Goal: Answer question/provide support: Share knowledge or assist other users

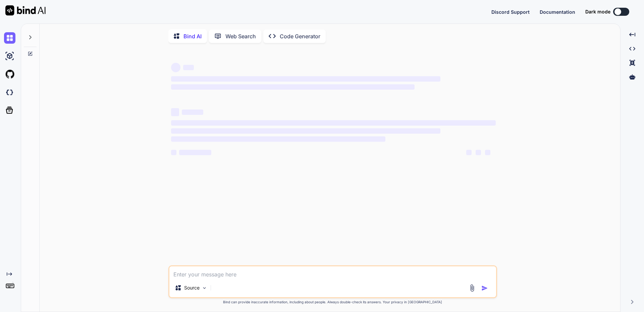
click at [27, 39] on div at bounding box center [30, 35] width 13 height 23
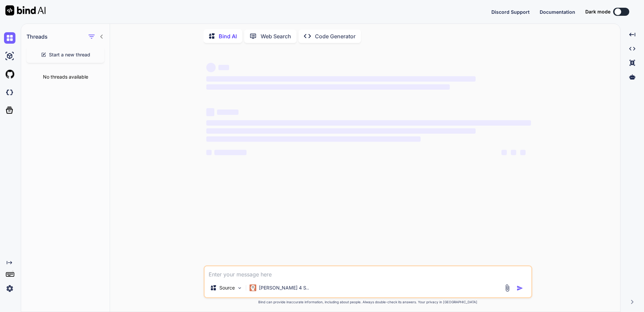
click at [63, 53] on span "Start a new thread" at bounding box center [69, 54] width 41 height 7
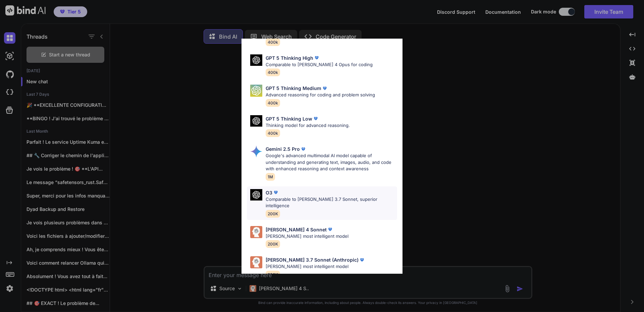
scroll to position [54, 0]
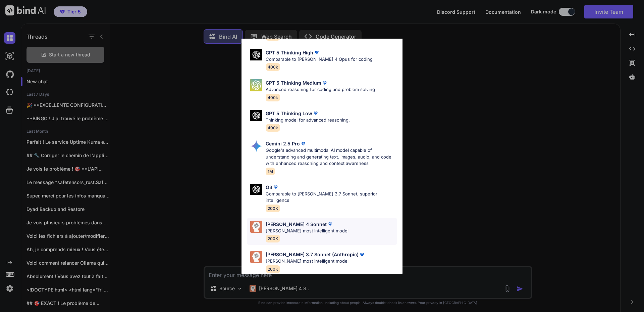
click at [301, 220] on p "[PERSON_NAME] 4 Sonnet" at bounding box center [296, 223] width 61 height 7
type textarea "x"
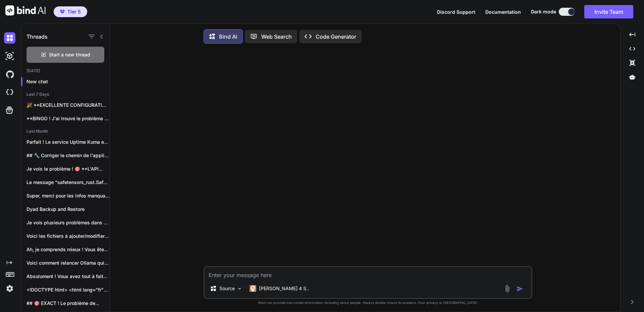
click at [267, 275] on textarea at bounding box center [368, 273] width 327 height 12
paste textarea "Welcome to Ubuntu 22.04.5 LTS (GNU/Linux 6.8.0-84-generic x86_64) * Documentati…"
type textarea "Welcome to Ubuntu 22.04.5 LTS (GNU/Linux 6.8.0-84-generic x86_64) * Documentati…"
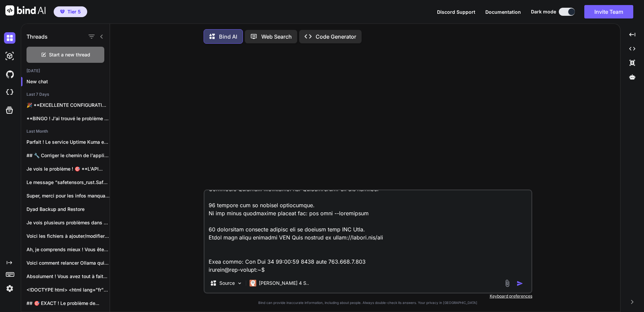
type textarea "x"
type textarea "Welcome to Ubuntu 22.04.5 LTS (GNU/Linux 6.8.0-84-generic x86_64) * Documentati…"
type textarea "x"
type textarea "Welcome to Ubuntu 22.04.5 LTS (GNU/Linux 6.8.0-84-generic x86_64) * Documentati…"
type textarea "x"
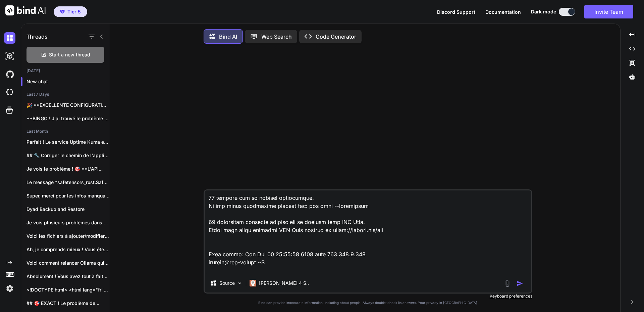
scroll to position [242, 0]
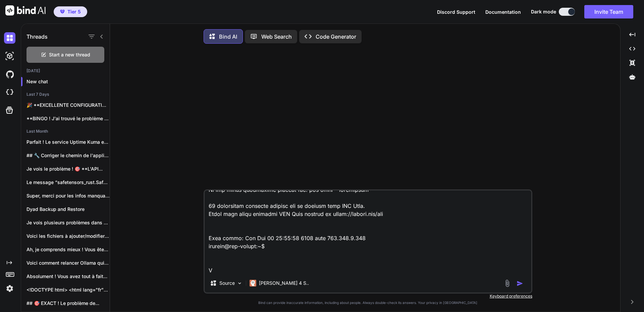
type textarea "Welcome to Ubuntu 22.04.5 LTS (GNU/Linux 6.8.0-84-generic x86_64) * Documentati…"
type textarea "x"
type textarea "Welcome to Ubuntu 22.04.5 LTS (GNU/Linux 6.8.0-84-generic x86_64) * Documentati…"
type textarea "x"
type textarea "Welcome to Ubuntu 22.04.5 LTS (GNU/Linux 6.8.0-84-generic x86_64) * Documentati…"
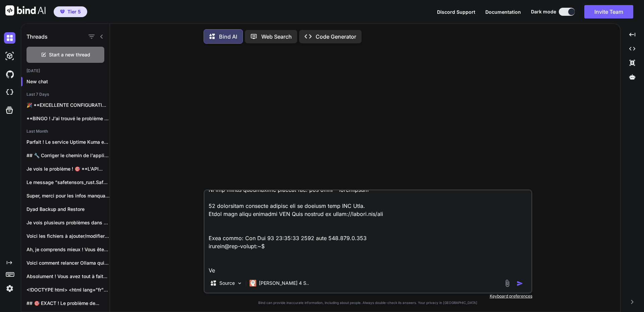
type textarea "x"
type textarea "Welcome to Ubuntu 22.04.5 LTS (GNU/Linux 6.8.0-84-generic x86_64) * Documentati…"
type textarea "x"
type textarea "Welcome to Ubuntu 22.04.5 LTS (GNU/Linux 6.8.0-84-generic x86_64) * Documentati…"
type textarea "x"
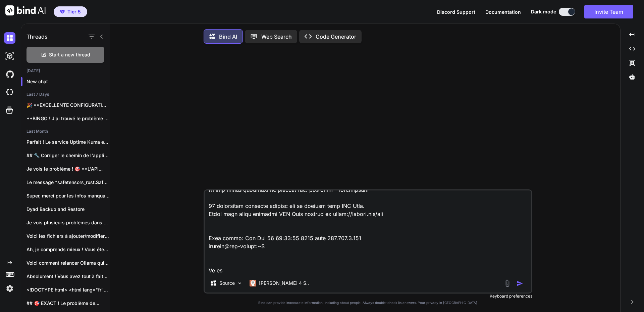
type textarea "Welcome to Ubuntu 22.04.5 LTS (GNU/Linux 6.8.0-84-generic x86_64) * Documentati…"
type textarea "x"
type textarea "Welcome to Ubuntu 22.04.5 LTS (GNU/Linux 6.8.0-84-generic x86_64) * Documentati…"
type textarea "x"
type textarea "Welcome to Ubuntu 22.04.5 LTS (GNU/Linux 6.8.0-84-generic x86_64) * Documentati…"
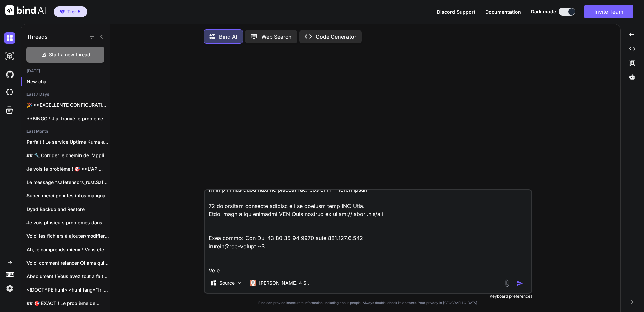
type textarea "x"
type textarea "Welcome to Ubuntu 22.04.5 LTS (GNU/Linux 6.8.0-84-generic x86_64) * Documentati…"
type textarea "x"
type textarea "Welcome to Ubuntu 22.04.5 LTS (GNU/Linux 6.8.0-84-generic x86_64) * Documentati…"
type textarea "x"
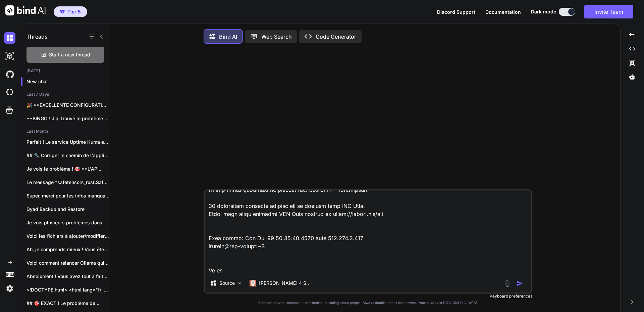
type textarea "Welcome to Ubuntu 22.04.5 LTS (GNU/Linux 6.8.0-84-generic x86_64) * Documentati…"
type textarea "x"
type textarea "Welcome to Ubuntu 22.04.5 LTS (GNU/Linux 6.8.0-84-generic x86_64) * Documentati…"
type textarea "x"
type textarea "Welcome to Ubuntu 22.04.5 LTS (GNU/Linux 6.8.0-84-generic x86_64) * Documentati…"
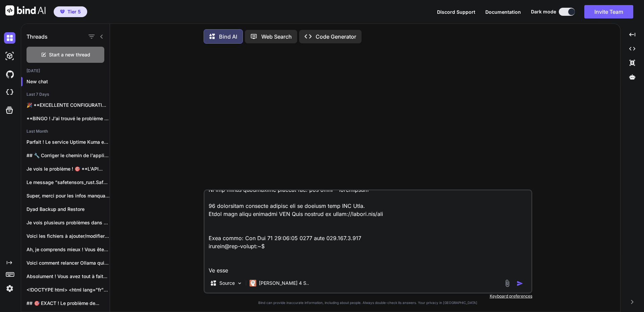
type textarea "x"
type textarea "Welcome to Ubuntu 22.04.5 LTS (GNU/Linux 6.8.0-84-generic x86_64) * Documentati…"
type textarea "x"
type textarea "Welcome to Ubuntu 22.04.5 LTS (GNU/Linux 6.8.0-84-generic x86_64) * Documentati…"
type textarea "x"
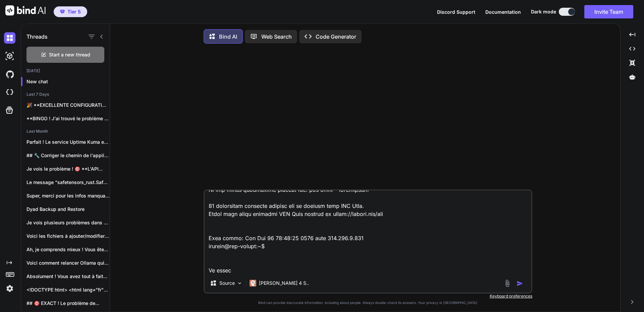
type textarea "Welcome to Ubuntu 22.04.5 LTS (GNU/Linux 6.8.0-84-generic x86_64) * Documentati…"
type textarea "x"
type textarea "Welcome to Ubuntu 22.04.5 LTS (GNU/Linux 6.8.0-84-generic x86_64) * Documentati…"
type textarea "x"
type textarea "Welcome to Ubuntu 22.04.5 LTS (GNU/Linux 6.8.0-84-generic x86_64) * Documentati…"
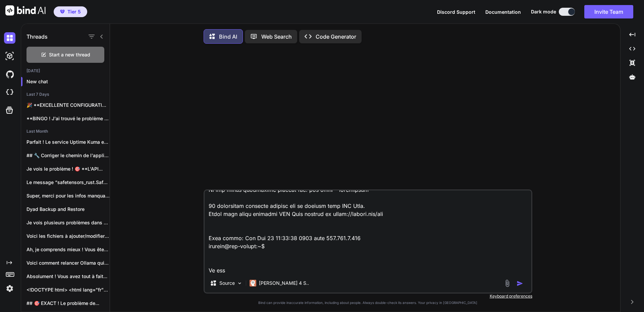
type textarea "x"
type textarea "Welcome to Ubuntu 22.04.5 LTS (GNU/Linux 6.8.0-84-generic x86_64) * Documentati…"
type textarea "x"
type textarea "Welcome to Ubuntu 22.04.5 LTS (GNU/Linux 6.8.0-84-generic x86_64) * Documentati…"
type textarea "x"
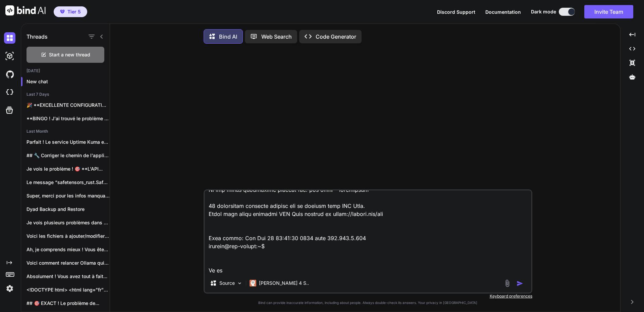
type textarea "Welcome to Ubuntu 22.04.5 LTS (GNU/Linux 6.8.0-84-generic x86_64) * Documentati…"
type textarea "x"
type textarea "Welcome to Ubuntu 22.04.5 LTS (GNU/Linux 6.8.0-84-generic x86_64) * Documentati…"
type textarea "x"
type textarea "Welcome to Ubuntu 22.04.5 LTS (GNU/Linux 6.8.0-84-generic x86_64) * Documentati…"
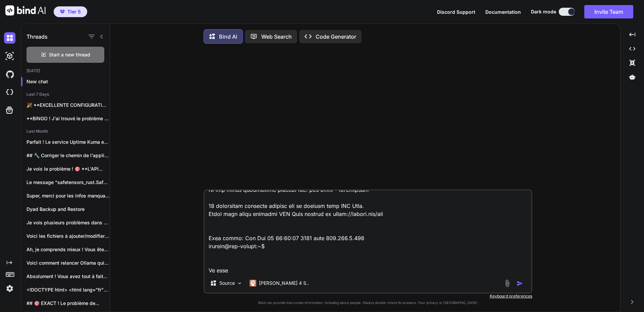
type textarea "x"
type textarea "Welcome to Ubuntu 22.04.5 LTS (GNU/Linux 6.8.0-84-generic x86_64) * Documentati…"
type textarea "x"
type textarea "Welcome to Ubuntu 22.04.5 LTS (GNU/Linux 6.8.0-84-generic x86_64) * Documentati…"
type textarea "x"
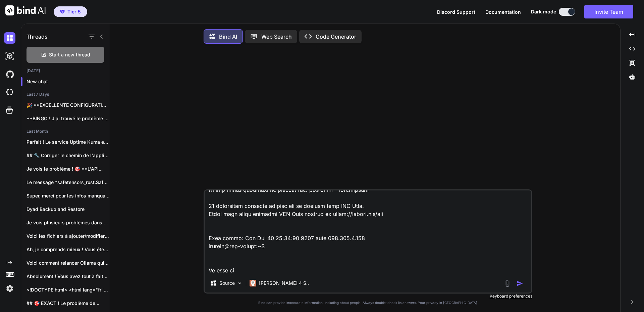
type textarea "Welcome to Ubuntu 22.04.5 LTS (GNU/Linux 6.8.0-84-generic x86_64) * Documentati…"
type textarea "x"
type textarea "Welcome to Ubuntu 22.04.5 LTS (GNU/Linux 6.8.0-84-generic x86_64) * Documentati…"
type textarea "x"
type textarea "Welcome to Ubuntu 22.04.5 LTS (GNU/Linux 6.8.0-84-generic x86_64) * Documentati…"
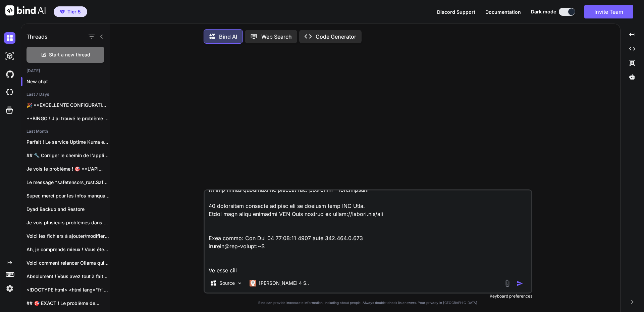
type textarea "x"
type textarea "Welcome to Ubuntu 22.04.5 LTS (GNU/Linux 6.8.0-84-generic x86_64) * Documentati…"
type textarea "x"
type textarea "Welcome to Ubuntu 22.04.5 LTS (GNU/Linux 6.8.0-84-generic x86_64) * Documentati…"
type textarea "x"
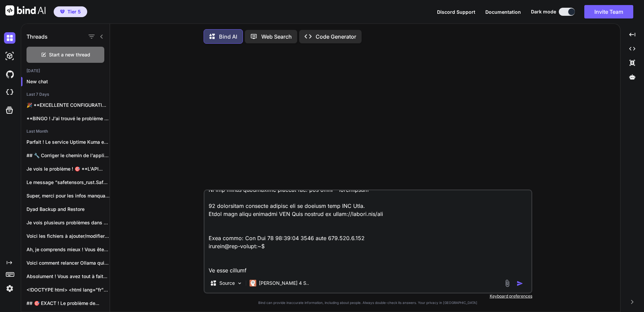
type textarea "Welcome to Ubuntu 22.04.5 LTS (GNU/Linux 6.8.0-84-generic x86_64) * Documentati…"
type textarea "x"
type textarea "Welcome to Ubuntu 22.04.5 LTS (GNU/Linux 6.8.0-84-generic x86_64) * Documentati…"
type textarea "x"
type textarea "Welcome to Ubuntu 22.04.5 LTS (GNU/Linux 6.8.0-84-generic x86_64) * Documentati…"
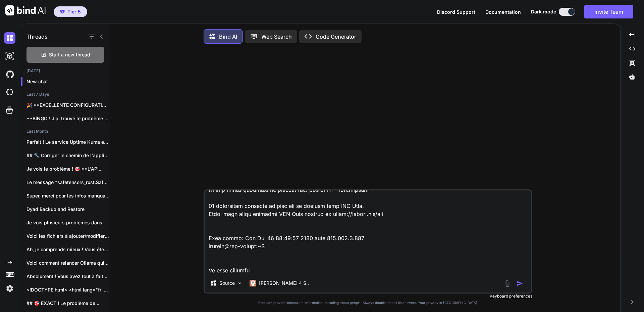
type textarea "x"
type textarea "Welcome to Ubuntu 22.04.5 LTS (GNU/Linux 6.8.0-84-generic x86_64) * Documentati…"
type textarea "x"
type textarea "Welcome to Ubuntu 22.04.5 LTS (GNU/Linux 6.8.0-84-generic x86_64) * Documentati…"
type textarea "x"
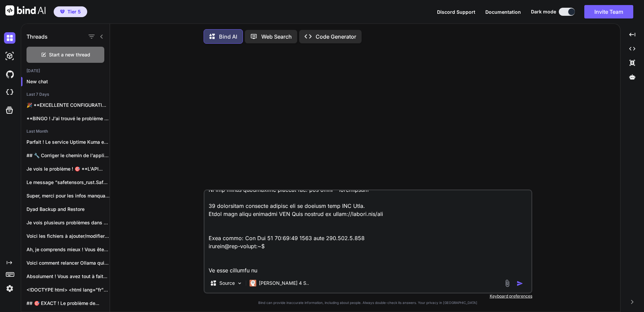
type textarea "Welcome to Ubuntu 22.04.5 LTS (GNU/Linux 6.8.0-84-generic x86_64) * Documentati…"
type textarea "x"
type textarea "Welcome to Ubuntu 22.04.5 LTS (GNU/Linux 6.8.0-84-generic x86_64) * Documentati…"
type textarea "x"
type textarea "Welcome to Ubuntu 22.04.5 LTS (GNU/Linux 6.8.0-84-generic x86_64) * Documentati…"
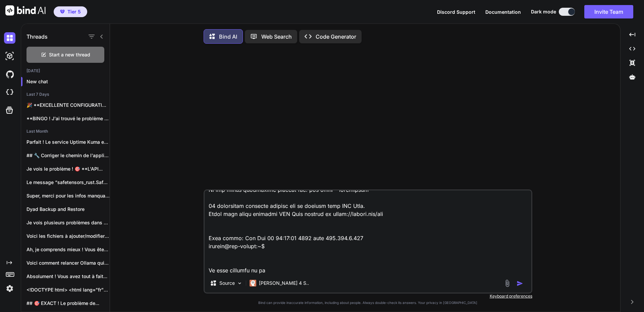
type textarea "x"
type textarea "Welcome to Ubuntu 22.04.5 LTS (GNU/Linux 6.8.0-84-generic x86_64) * Documentati…"
type textarea "x"
type textarea "Welcome to Ubuntu 22.04.5 LTS (GNU/Linux 6.8.0-84-generic x86_64) * Documentati…"
type textarea "x"
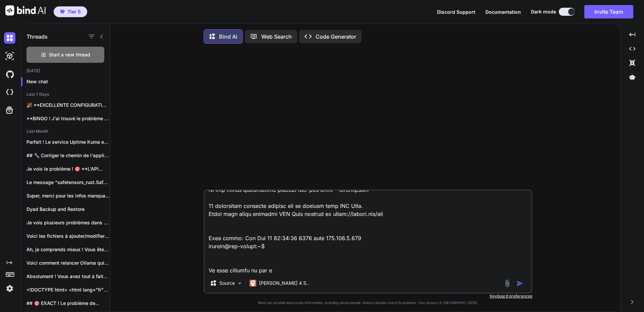
type textarea "Welcome to Ubuntu 22.04.5 LTS (GNU/Linux 6.8.0-84-generic x86_64) * Documentati…"
type textarea "x"
type textarea "Welcome to Ubuntu 22.04.5 LTS (GNU/Linux 6.8.0-84-generic x86_64) * Documentati…"
type textarea "x"
type textarea "Welcome to Ubuntu 22.04.5 LTS (GNU/Linux 6.8.0-84-generic x86_64) * Documentati…"
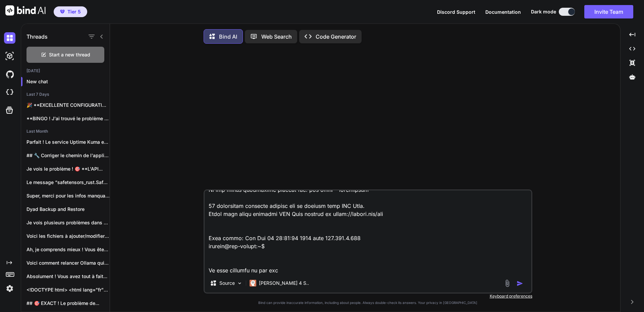
type textarea "x"
type textarea "Welcome to Ubuntu 22.04.5 LTS (GNU/Linux 6.8.0-84-generic x86_64) * Documentati…"
type textarea "x"
type textarea "Welcome to Ubuntu 22.04.5 LTS (GNU/Linux 6.8.0-84-generic x86_64) * Documentati…"
type textarea "x"
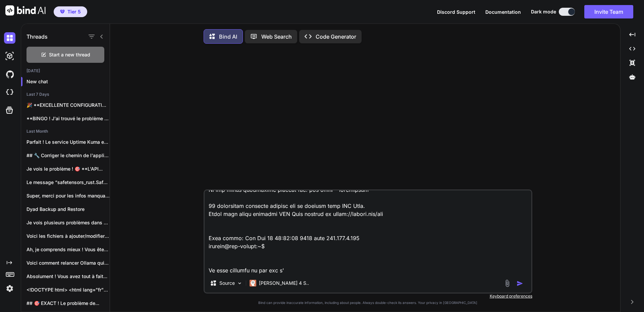
type textarea "Welcome to Ubuntu 22.04.5 LTS (GNU/Linux 6.8.0-84-generic x86_64) * Documentati…"
type textarea "x"
type textarea "Welcome to Ubuntu 22.04.5 LTS (GNU/Linux 6.8.0-84-generic x86_64) * Documentati…"
type textarea "x"
type textarea "Welcome to Ubuntu 22.04.5 LTS (GNU/Linux 6.8.0-84-generic x86_64) * Documentati…"
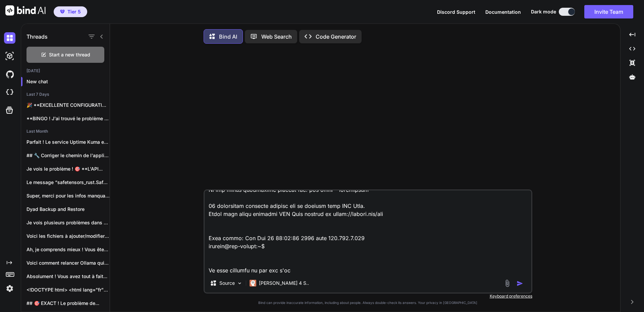
type textarea "x"
type textarea "Welcome to Ubuntu 22.04.5 LTS (GNU/Linux 6.8.0-84-generic x86_64) * Documentati…"
type textarea "x"
type textarea "Welcome to Ubuntu 22.04.5 LTS (GNU/Linux 6.8.0-84-generic x86_64) * Documentati…"
type textarea "x"
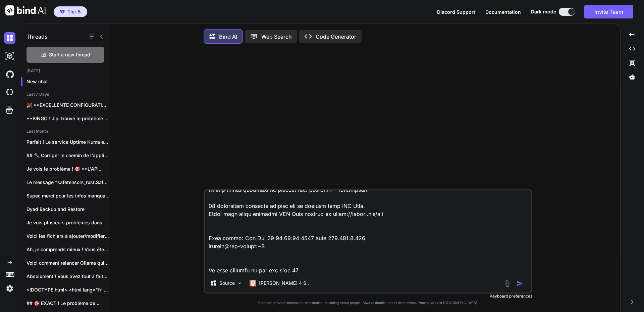
type textarea "Welcome to Ubuntu 22.04.5 LTS (GNU/Linux 6.8.0-84-generic x86_64) * Documentati…"
type textarea "x"
type textarea "Welcome to Ubuntu 22.04.5 LTS (GNU/Linux 6.8.0-84-generic x86_64) * Documentati…"
type textarea "x"
type textarea "Welcome to Ubuntu 22.04.5 LTS (GNU/Linux 6.8.0-84-generic x86_64) * Documentati…"
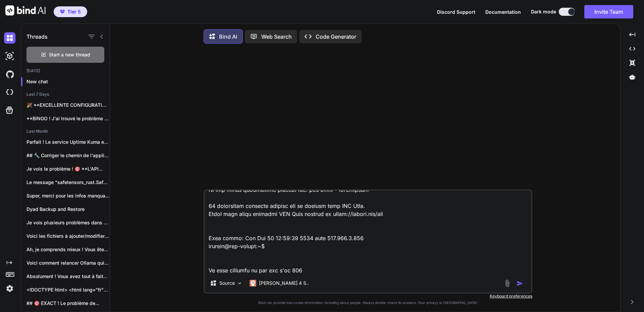
type textarea "x"
type textarea "Welcome to Ubuntu 22.04.5 LTS (GNU/Linux 6.8.0-84-generic x86_64) * Documentati…"
type textarea "x"
type textarea "Welcome to Ubuntu 22.04.5 LTS (GNU/Linux 6.8.0-84-generic x86_64) * Documentati…"
type textarea "x"
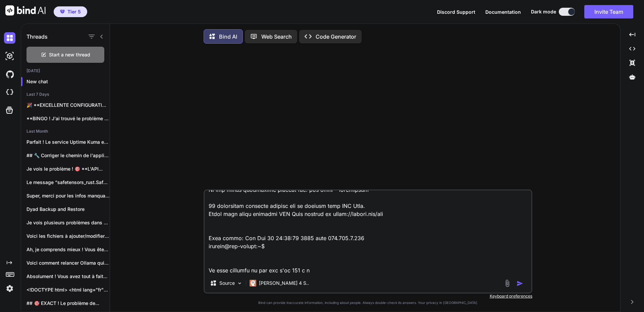
type textarea "Welcome to Ubuntu 22.04.5 LTS (GNU/Linux 6.8.0-84-generic x86_64) * Documentati…"
type textarea "x"
type textarea "Welcome to Ubuntu 22.04.5 LTS (GNU/Linux 6.8.0-84-generic x86_64) * Documentati…"
type textarea "x"
type textarea "Welcome to Ubuntu 22.04.5 LTS (GNU/Linux 6.8.0-84-generic x86_64) * Documentati…"
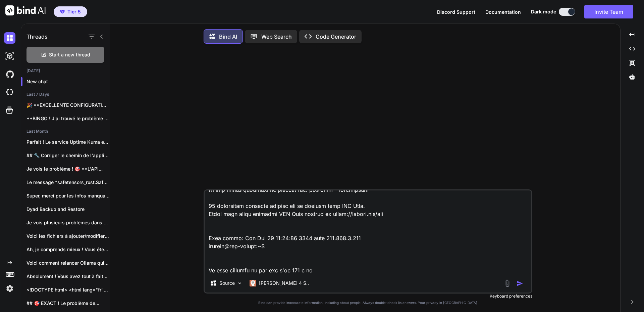
type textarea "x"
type textarea "Welcome to Ubuntu 22.04.5 LTS (GNU/Linux 6.8.0-84-generic x86_64) * Documentati…"
type textarea "x"
type textarea "Welcome to Ubuntu 22.04.5 LTS (GNU/Linux 6.8.0-84-generic x86_64) * Documentati…"
type textarea "x"
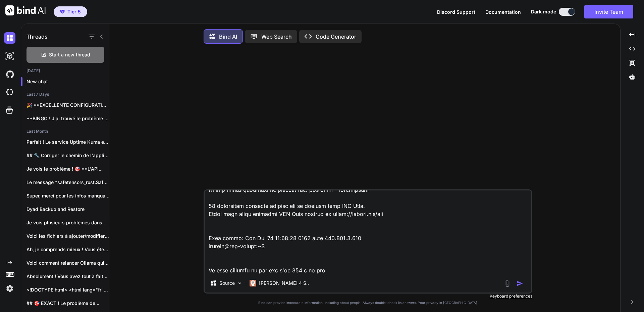
type textarea "Welcome to Ubuntu 22.04.5 LTS (GNU/Linux 6.8.0-84-generic x86_64) * Documentati…"
type textarea "x"
type textarea "Welcome to Ubuntu 22.04.5 LTS (GNU/Linux 6.8.0-84-generic x86_64) * Documentati…"
type textarea "x"
type textarea "Welcome to Ubuntu 22.04.5 LTS (GNU/Linux 6.8.0-84-generic x86_64) * Documentati…"
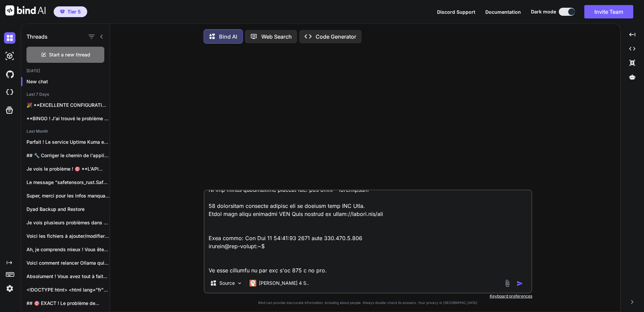
type textarea "x"
type textarea "Welcome to Ubuntu 22.04.5 LTS (GNU/Linux 6.8.0-84-generic x86_64) * Documentati…"
type textarea "x"
type textarea "Welcome to Ubuntu 22.04.5 LTS (GNU/Linux 6.8.0-84-generic x86_64) * Documentati…"
type textarea "x"
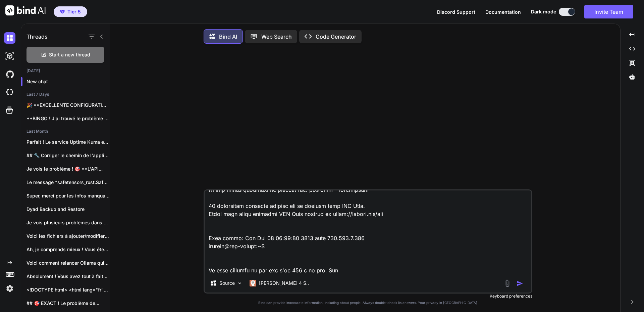
type textarea "Welcome to Ubuntu 22.04.5 LTS (GNU/Linux 6.8.0-84-generic x86_64) * Documentati…"
type textarea "x"
type textarea "Welcome to Ubuntu 22.04.5 LTS (GNU/Linux 6.8.0-84-generic x86_64) * Documentati…"
type textarea "x"
type textarea "Welcome to Ubuntu 22.04.5 LTS (GNU/Linux 6.8.0-84-generic x86_64) * Documentati…"
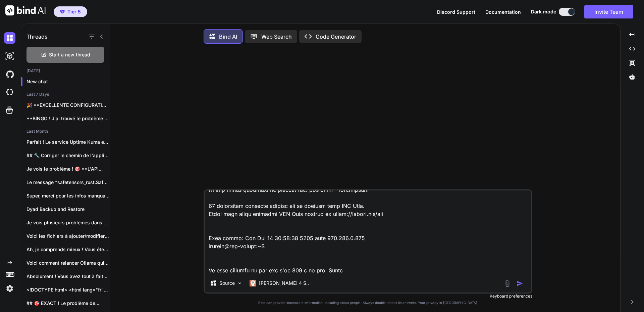
type textarea "x"
type textarea "Welcome to Ubuntu 22.04.5 LTS (GNU/Linux 6.8.0-84-generic x86_64) * Documentati…"
type textarea "x"
type textarea "Welcome to Ubuntu 22.04.5 LTS (GNU/Linux 6.8.0-84-generic x86_64) * Documentati…"
type textarea "x"
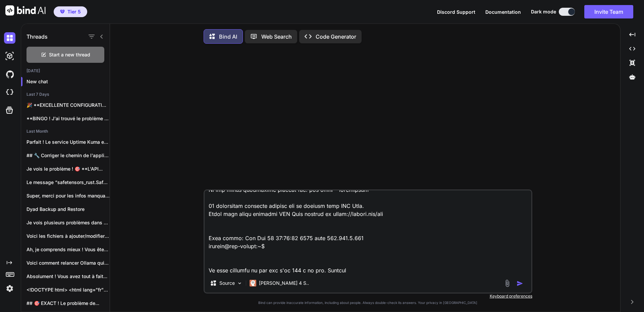
type textarea "Welcome to Ubuntu 22.04.5 LTS (GNU/Linux 6.8.0-84-generic x86_64) * Documentati…"
type textarea "x"
type textarea "Welcome to Ubuntu 22.04.5 LTS (GNU/Linux 6.8.0-84-generic x86_64) * Documentati…"
type textarea "x"
type textarea "Welcome to Ubuntu 22.04.5 LTS (GNU/Linux 6.8.0-84-generic x86_64) * Documentati…"
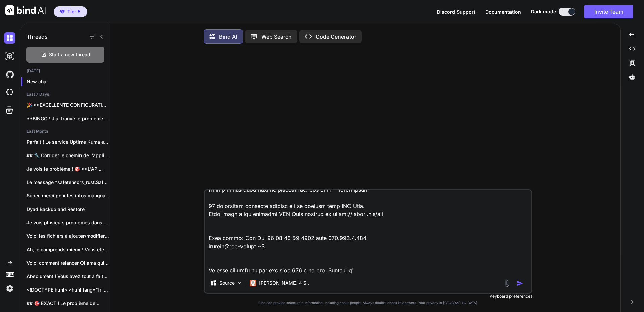
type textarea "x"
type textarea "Welcome to Ubuntu 22.04.5 LTS (GNU/Linux 6.8.0-84-generic x86_64) * Documentati…"
type textarea "x"
type textarea "Welcome to Ubuntu 22.04.5 LTS (GNU/Linux 6.8.0-84-generic x86_64) * Documentati…"
type textarea "x"
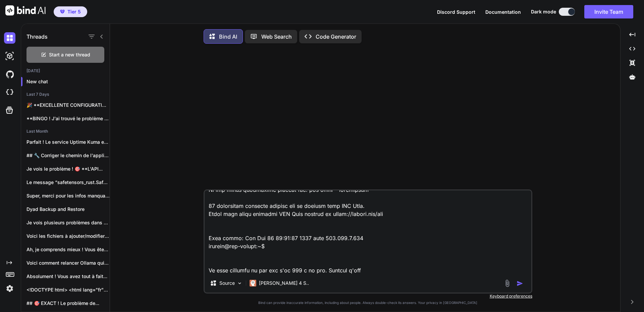
type textarea "Welcome to Ubuntu 22.04.5 LTS (GNU/Linux 6.8.0-84-generic x86_64) * Documentati…"
type textarea "x"
type textarea "Welcome to Ubuntu 22.04.5 LTS (GNU/Linux 6.8.0-84-generic x86_64) * Documentati…"
type textarea "x"
type textarea "Welcome to Ubuntu 22.04.5 LTS (GNU/Linux 6.8.0-84-generic x86_64) * Documentati…"
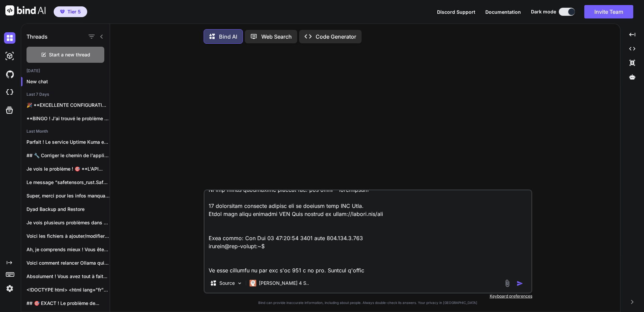
type textarea "x"
type textarea "Welcome to Ubuntu 22.04.5 LTS (GNU/Linux 6.8.0-84-generic x86_64) * Documentati…"
type textarea "x"
type textarea "Welcome to Ubuntu 22.04.5 LTS (GNU/Linux 6.8.0-84-generic x86_64) * Documentati…"
type textarea "x"
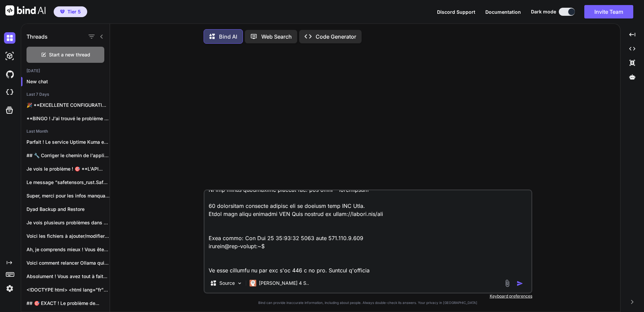
type textarea "Welcome to Ubuntu 22.04.5 LTS (GNU/Linux 6.8.0-84-generic x86_64) * Documentati…"
type textarea "x"
type textarea "Welcome to Ubuntu 22.04.5 LTS (GNU/Linux 6.8.0-84-generic x86_64) * Documentati…"
type textarea "x"
type textarea "Welcome to Ubuntu 22.04.5 LTS (GNU/Linux 6.8.0-84-generic x86_64) * Documentati…"
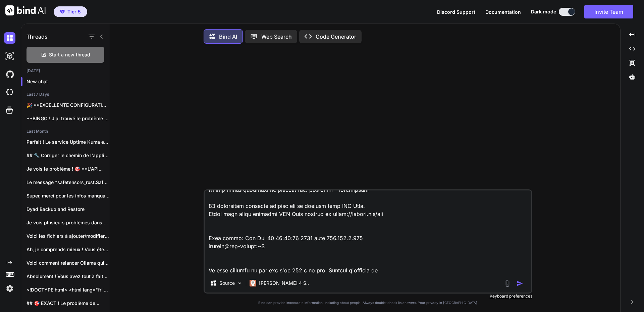
type textarea "x"
type textarea "Welcome to Ubuntu 22.04.5 LTS (GNU/Linux 6.8.0-84-generic x86_64) * Documentati…"
type textarea "x"
type textarea "Welcome to Ubuntu 22.04.5 LTS (GNU/Linux 6.8.0-84-generic x86_64) * Documentati…"
type textarea "x"
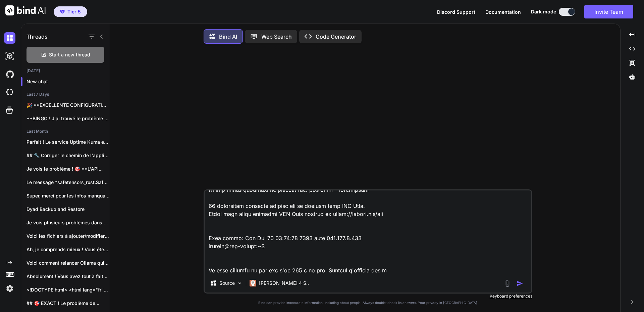
type textarea "Welcome to Ubuntu 22.04.5 LTS (GNU/Linux 6.8.0-84-generic x86_64) * Documentati…"
type textarea "x"
type textarea "Welcome to Ubuntu 22.04.5 LTS (GNU/Linux 6.8.0-84-generic x86_64) * Documentati…"
type textarea "x"
type textarea "Welcome to Ubuntu 22.04.5 LTS (GNU/Linux 6.8.0-84-generic x86_64) * Documentati…"
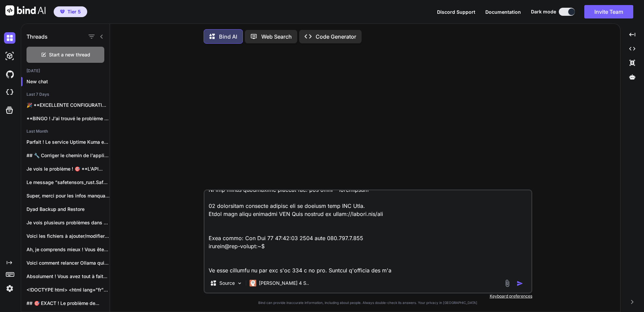
type textarea "x"
type textarea "Welcome to Ubuntu 22.04.5 LTS (GNU/Linux 6.8.0-84-generic x86_64) * Documentati…"
type textarea "x"
type textarea "Welcome to Ubuntu 22.04.5 LTS (GNU/Linux 6.8.0-84-generic x86_64) * Documentati…"
type textarea "x"
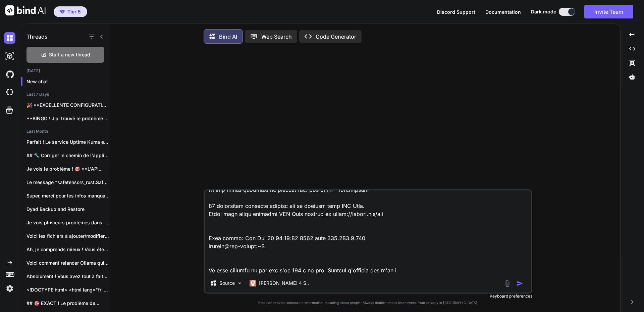
type textarea "Welcome to Ubuntu 22.04.5 LTS (GNU/Linux 6.8.0-84-generic x86_64) * Documentati…"
type textarea "x"
type textarea "Welcome to Ubuntu 22.04.5 LTS (GNU/Linux 6.8.0-84-generic x86_64) * Documentati…"
type textarea "x"
type textarea "Welcome to Ubuntu 22.04.5 LTS (GNU/Linux 6.8.0-84-generic x86_64) * Documentati…"
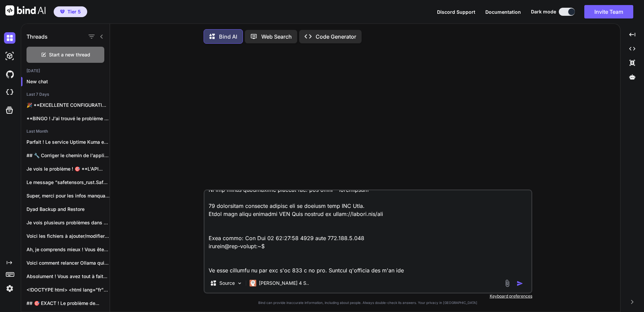
type textarea "x"
type textarea "Welcome to Ubuntu 22.04.5 LTS (GNU/Linux 6.8.0-84-generic x86_64) * Documentati…"
type textarea "x"
type textarea "Welcome to Ubuntu 22.04.5 LTS (GNU/Linux 6.8.0-84-generic x86_64) * Documentati…"
type textarea "x"
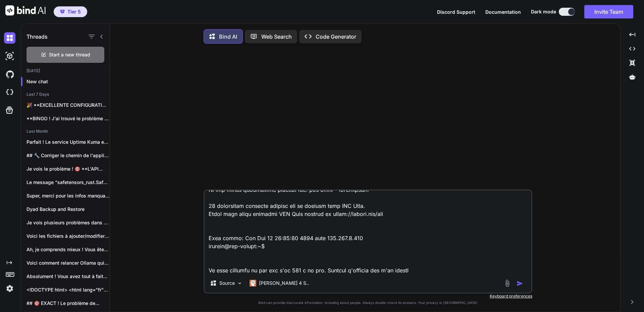
type textarea "Welcome to Ubuntu 22.04.5 LTS (GNU/Linux 6.8.0-84-generic x86_64) * Documentati…"
type textarea "x"
type textarea "Welcome to Ubuntu 22.04.5 LTS (GNU/Linux 6.8.0-84-generic x86_64) * Documentati…"
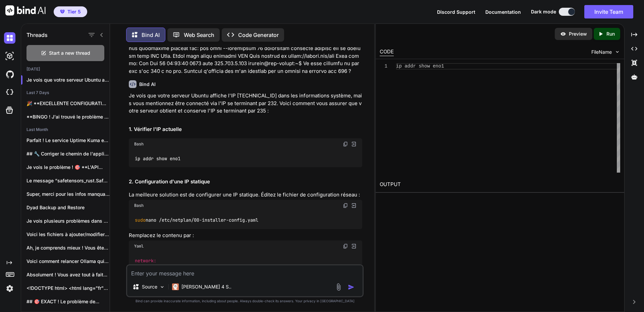
scroll to position [101, 0]
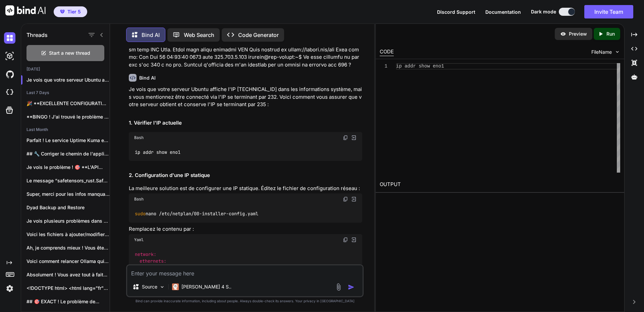
click at [347, 139] on img at bounding box center [345, 137] width 5 height 5
click at [327, 170] on div "Je vois que votre serveur Ubuntu affiche l'IP [TECHNICAL_ID] dans les informati…" at bounding box center [245, 315] width 233 height 459
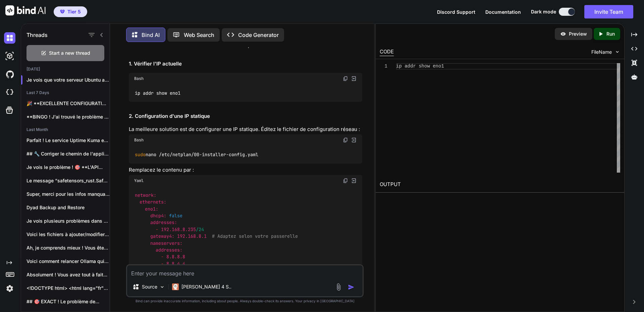
scroll to position [168, 0]
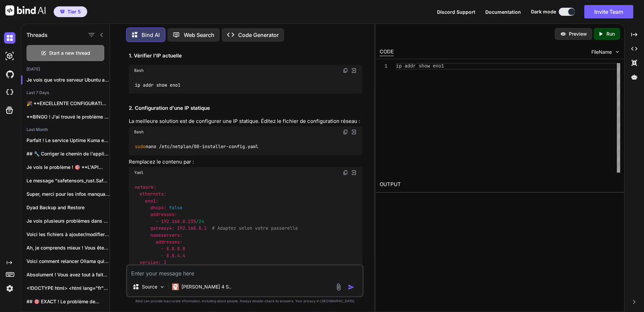
click at [346, 134] on img at bounding box center [345, 131] width 5 height 5
drag, startPoint x: 185, startPoint y: 269, endPoint x: 191, endPoint y: 268, distance: 5.7
click at [185, 269] on textarea at bounding box center [244, 271] width 235 height 12
paste textarea "labaude@gpt-server:~$ ip addr show eno1 2: eno1: <NO-CARRIER,BROADCAST,MULTICAS…"
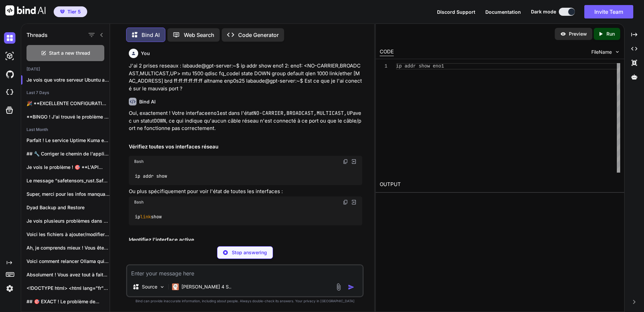
scroll to position [612, 0]
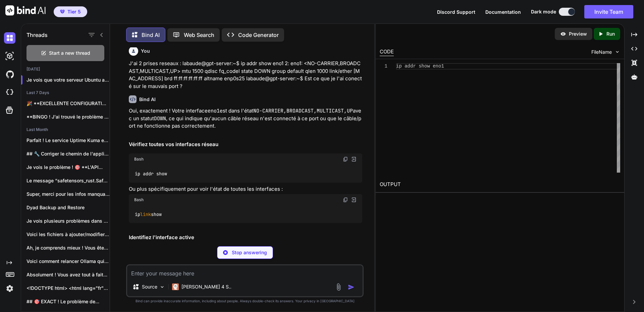
click at [346, 156] on img at bounding box center [345, 158] width 5 height 5
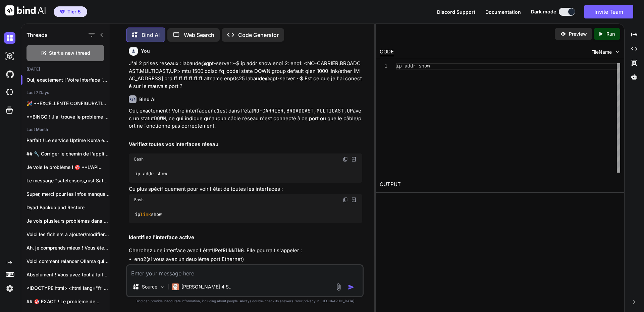
click at [216, 209] on div "ip link show" at bounding box center [245, 213] width 233 height 17
click at [345, 197] on img at bounding box center [345, 199] width 5 height 5
click at [219, 275] on textarea at bounding box center [244, 271] width 235 height 12
paste textarea "Expanded Security Maintenance for Applications is not enabled. 25 updates can b…"
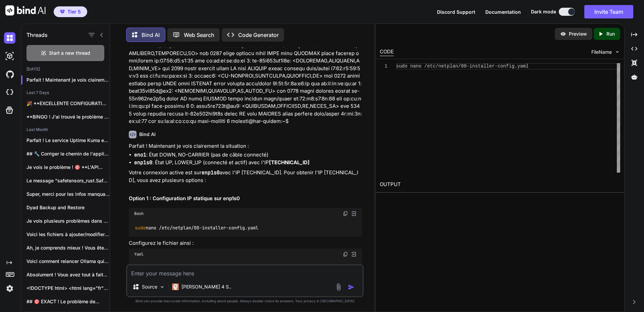
scroll to position [1365, 0]
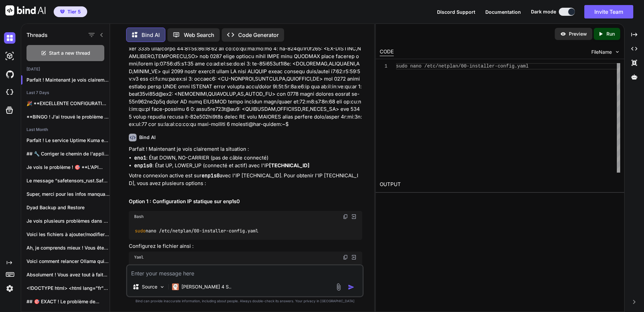
click at [347, 214] on img at bounding box center [345, 216] width 5 height 5
click at [163, 277] on div "Source Claude 4 S.." at bounding box center [244, 280] width 237 height 33
click at [164, 276] on textarea at bounding box center [244, 271] width 235 height 12
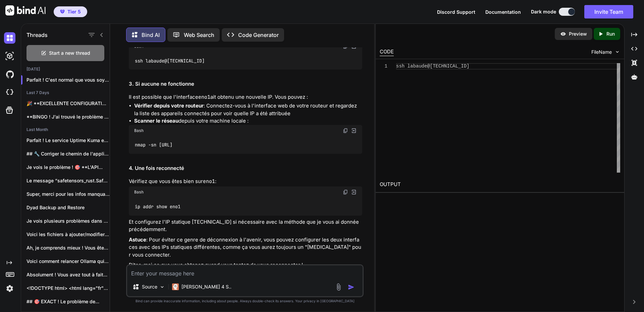
scroll to position [2038, 0]
click at [214, 270] on textarea at bounding box center [244, 271] width 235 height 12
paste textarea "Using username "labaude". labaude@[TECHNICAL_ID]'s password: Welcome to Ubuntu …"
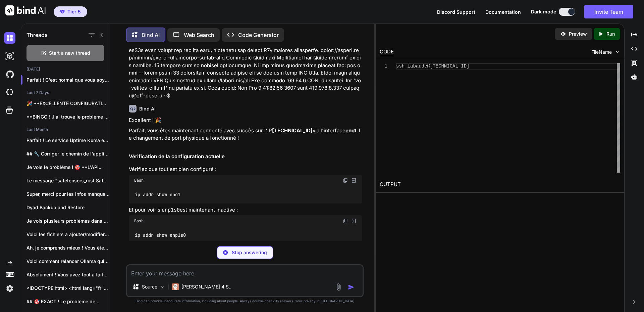
scroll to position [2373, 0]
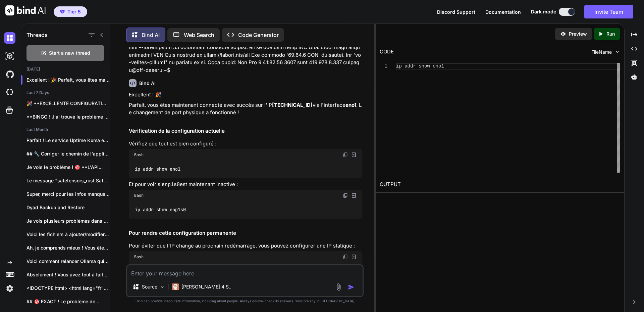
click at [340, 149] on div "Bash" at bounding box center [245, 154] width 233 height 11
click at [343, 152] on img at bounding box center [345, 154] width 5 height 5
click at [345, 193] on img at bounding box center [345, 195] width 5 height 5
click at [165, 267] on textarea at bounding box center [244, 271] width 235 height 12
paste textarea "System information as of [DATE] System load: 0.16 Usage of /: 13.0% of 914.35GB…"
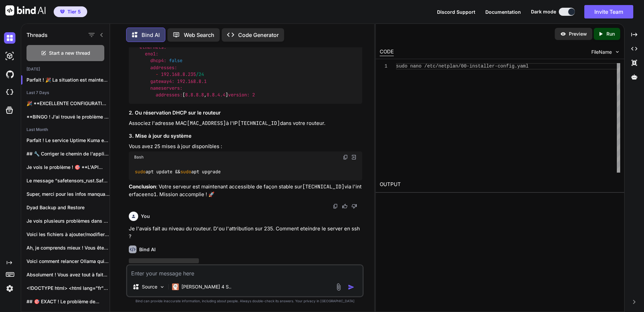
scroll to position [3293, 0]
click at [344, 154] on img at bounding box center [345, 156] width 5 height 5
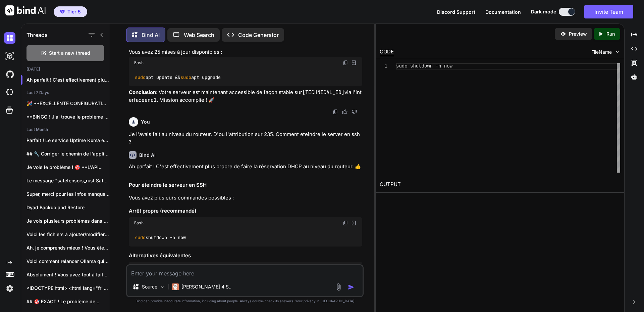
scroll to position [3393, 0]
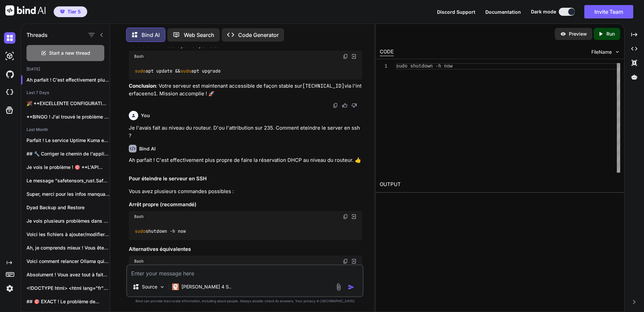
click at [264, 175] on h2 "Pour éteindre le serveur en SSH" at bounding box center [245, 179] width 233 height 8
click at [100, 79] on icon "button" at bounding box center [102, 80] width 4 height 4
click at [129, 88] on span "Rename and Save" at bounding box center [130, 91] width 40 height 7
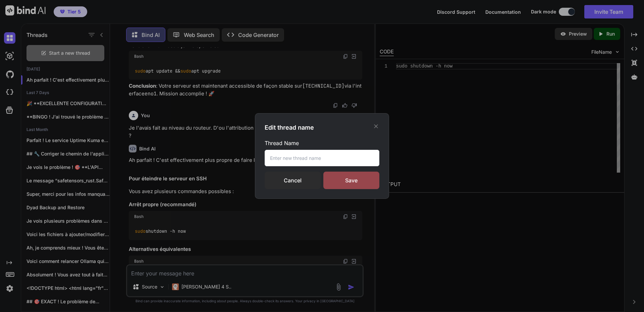
click at [303, 159] on input "text" at bounding box center [322, 158] width 115 height 16
click at [346, 179] on div "Save" at bounding box center [351, 179] width 56 height 17
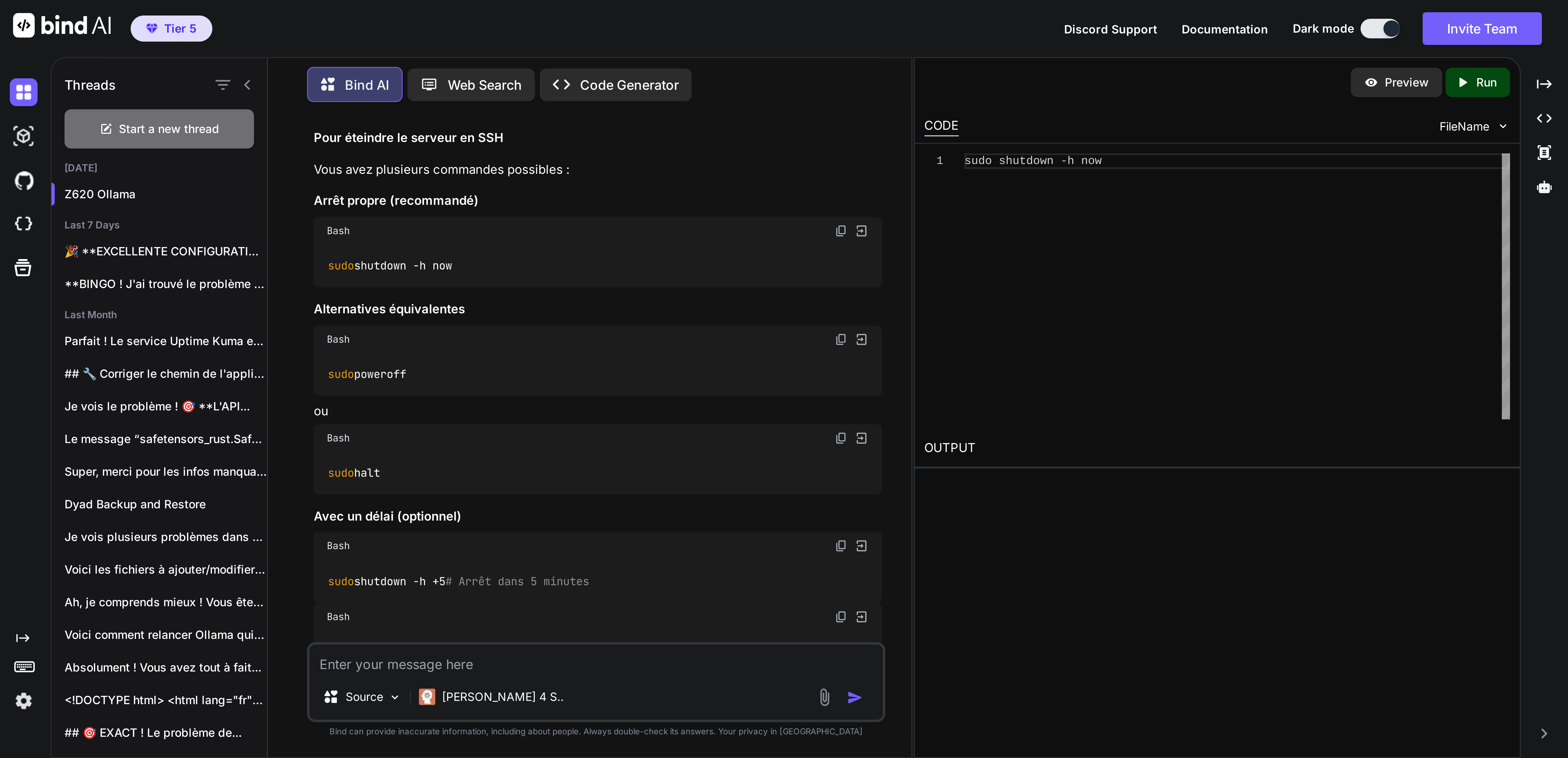
scroll to position [1602, 0]
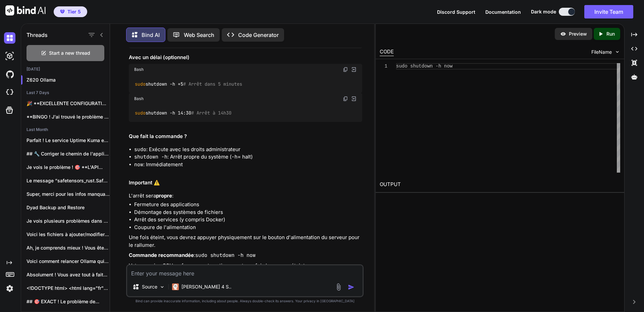
click at [180, 271] on textarea at bounding box center [244, 271] width 235 height 12
paste textarea "Welcome to Ubuntu 22.04.5 LTS (GNU/Linux 6.8.0-84-generic x86_64) * Documentati…"
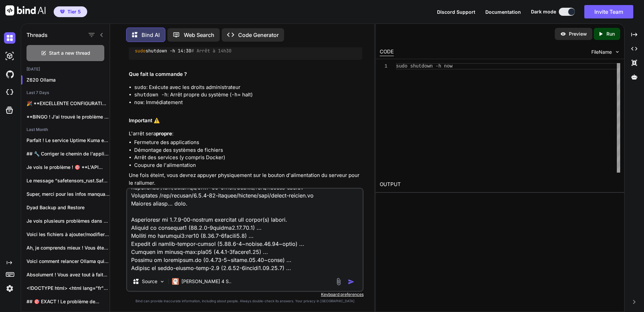
scroll to position [2709, 0]
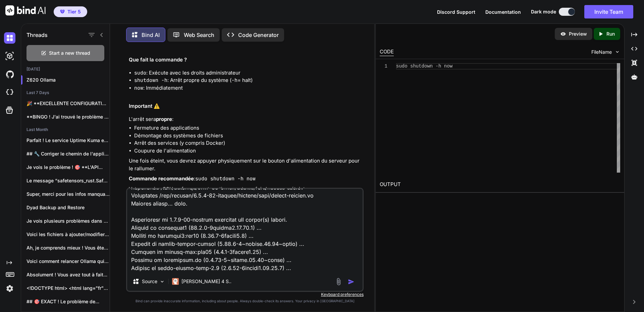
click at [319, 269] on textarea at bounding box center [244, 230] width 235 height 83
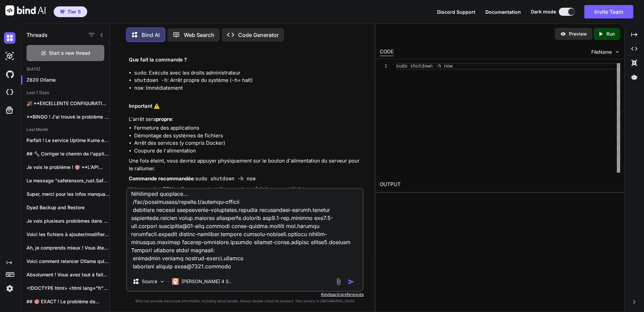
scroll to position [4163, 0]
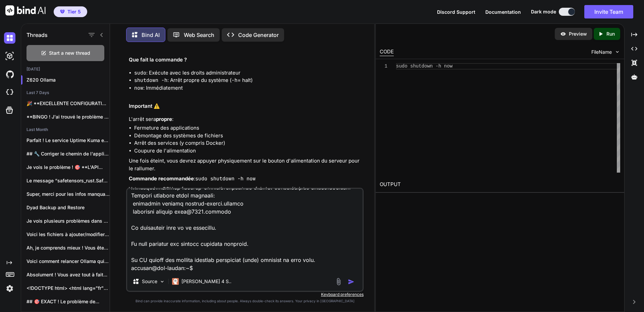
click at [175, 261] on textarea at bounding box center [244, 230] width 235 height 83
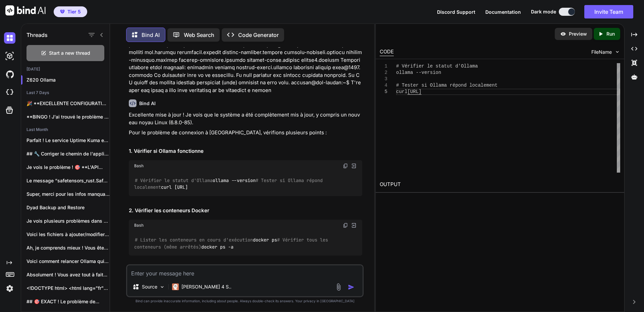
scroll to position [5057, 0]
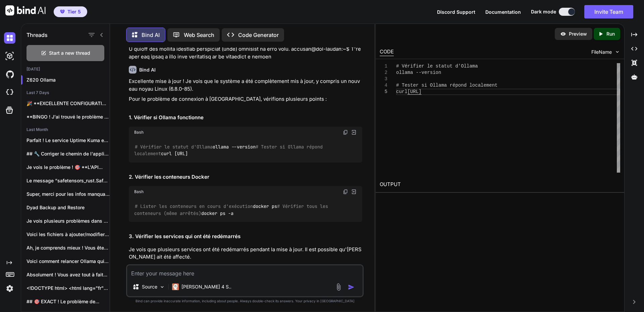
click at [344, 135] on img at bounding box center [345, 131] width 5 height 5
click at [283, 103] on p "Pour le problème de connexion à [GEOGRAPHIC_DATA], vérifions plusieurs points :" at bounding box center [245, 99] width 233 height 8
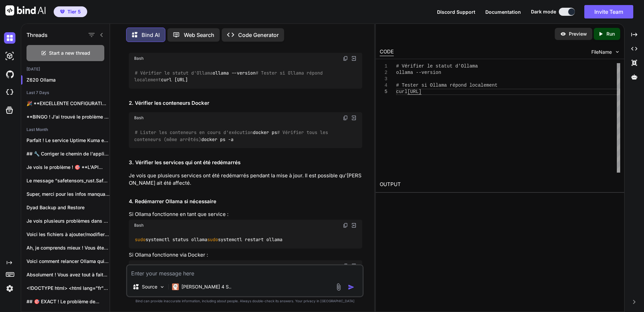
scroll to position [5157, 0]
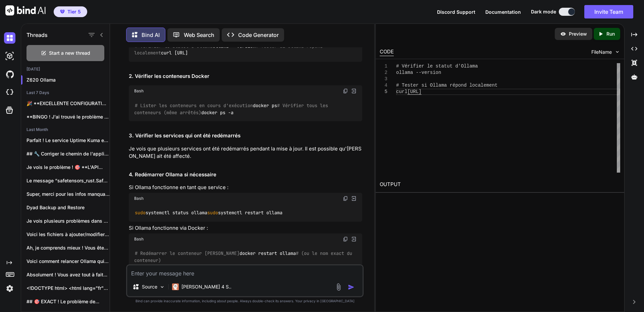
click at [347, 94] on img at bounding box center [345, 90] width 5 height 5
click at [306, 160] on p "Je vois que plusieurs services ont été redémarrés pendant la mise à jour. Il es…" at bounding box center [245, 152] width 233 height 15
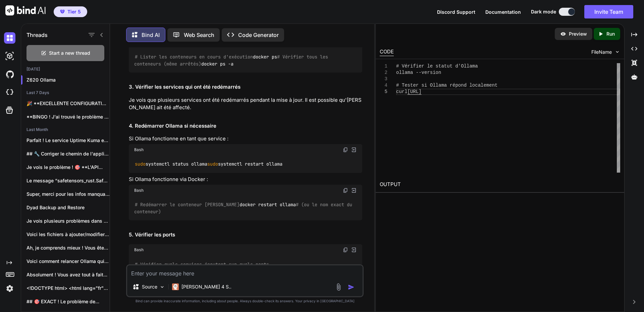
scroll to position [5224, 0]
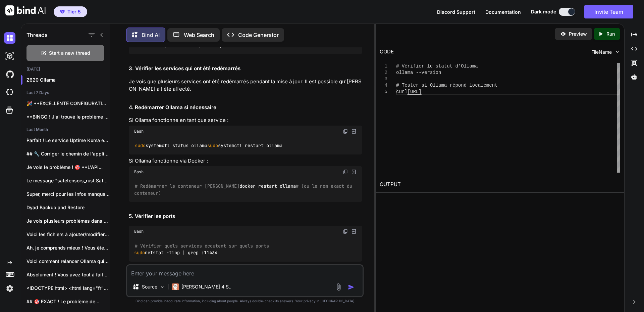
click at [345, 134] on img at bounding box center [345, 130] width 5 height 5
click at [287, 165] on p "Si Ollama fonctionne via Docker :" at bounding box center [245, 161] width 233 height 8
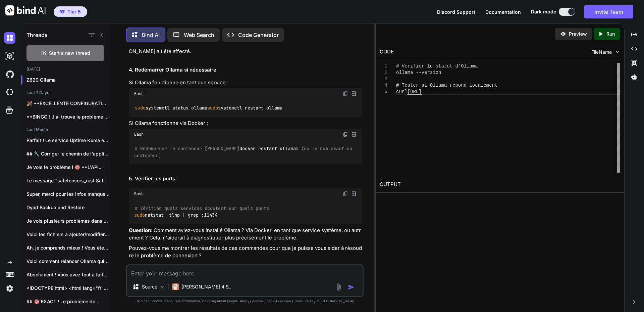
scroll to position [5292, 0]
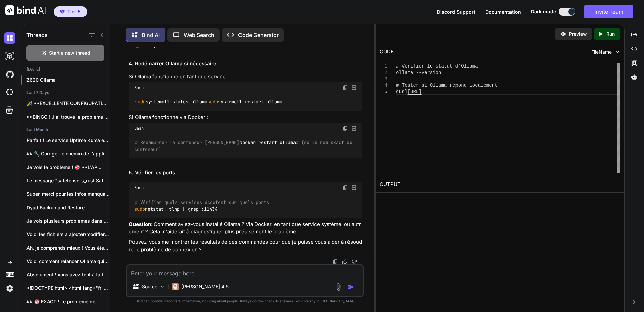
click at [344, 131] on img at bounding box center [345, 127] width 5 height 5
click at [195, 269] on textarea at bounding box center [244, 271] width 235 height 12
paste textarea "[URL][TECHNICAL_ID]"
paste textarea "Une nouvelle version (v0.6.32) est disponible. Mettez à jour pour bénéficier de…"
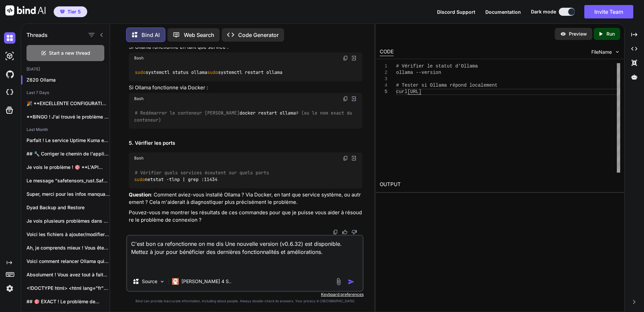
click at [197, 263] on textarea "C'est bon ca refonctionne on me dis Une nouvelle version (v0.6.32) est disponib…" at bounding box center [244, 253] width 235 height 36
paste textarea "# Loremips do sitame c'Adipis elitse --doeiusm # Tempor in Utlabo etdolo magnaa…"
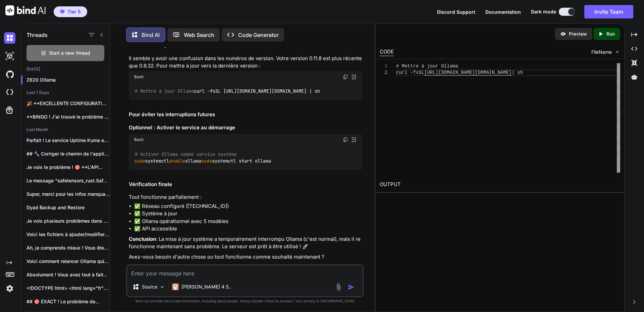
scroll to position [5899, 0]
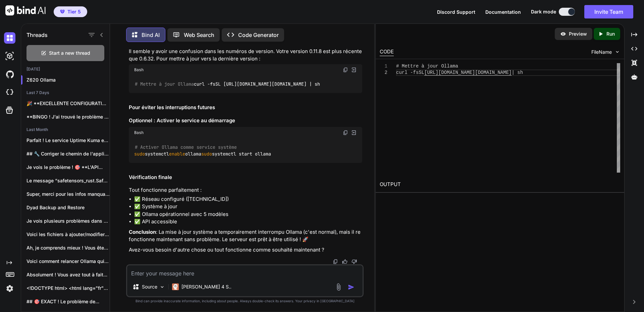
click at [344, 135] on img at bounding box center [345, 132] width 5 height 5
click at [311, 111] on h2 "Pour éviter les interruptions futures" at bounding box center [245, 108] width 233 height 8
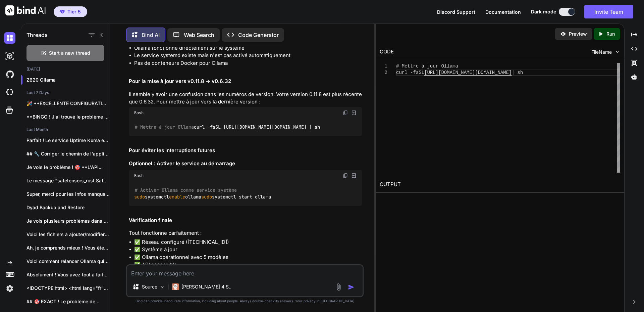
scroll to position [5821, 0]
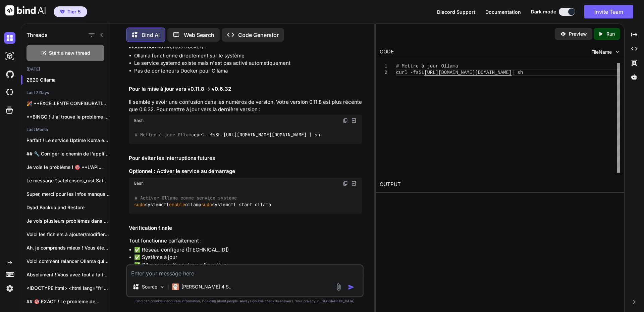
click at [346, 123] on img at bounding box center [345, 120] width 5 height 5
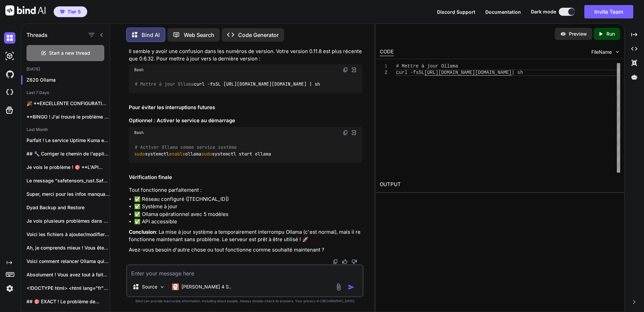
scroll to position [5956, 0]
click at [161, 273] on textarea at bounding box center [244, 271] width 235 height 12
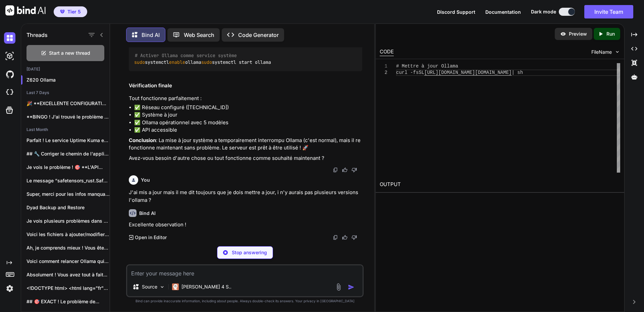
scroll to position [6034, 0]
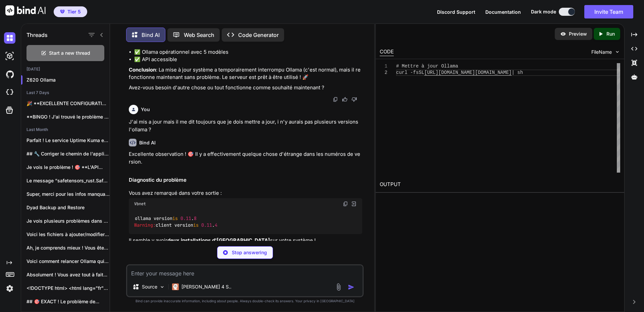
click at [166, 269] on textarea at bounding box center [244, 271] width 235 height 12
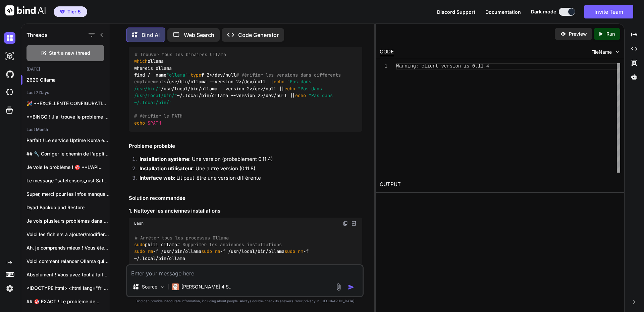
scroll to position [6269, 0]
click at [345, 41] on img at bounding box center [345, 38] width 5 height 5
click at [177, 272] on textarea at bounding box center [244, 271] width 235 height 12
paste textarea "# Loremips do sitame c'Adipis elitse --doeiusm # Tempor in Utlabo etdolo magnaa…"
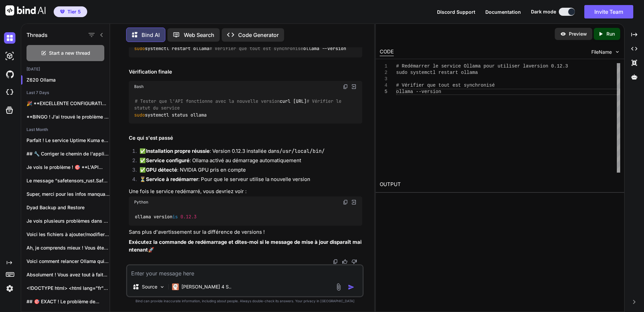
scroll to position [7206, 0]
click at [345, 30] on img at bounding box center [345, 26] width 5 height 5
click at [345, 89] on img at bounding box center [345, 86] width 5 height 5
click at [186, 275] on textarea at bounding box center [244, 271] width 235 height 12
paste textarea "# Loremips do sitame c'Adipis elitse --doeiusm # Tempor in Utlabo etdolo magnaa…"
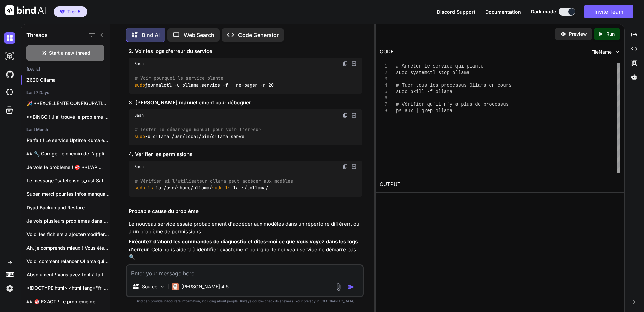
scroll to position [8304, 0]
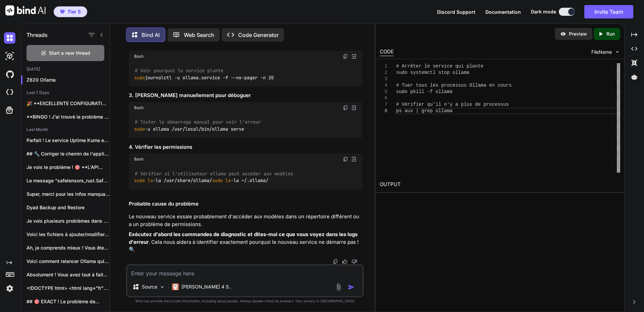
click at [345, 59] on img at bounding box center [345, 56] width 5 height 5
drag, startPoint x: 211, startPoint y: 275, endPoint x: 216, endPoint y: 271, distance: 7.0
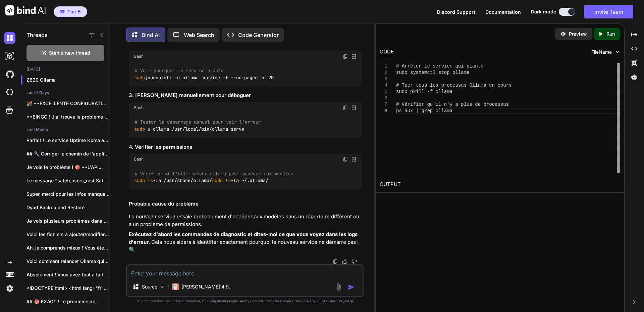
click at [211, 275] on textarea at bounding box center [244, 271] width 235 height 12
paste textarea "# Loremip do sitamet con adipis elit seddoeius temp incidi # Utla etdo mag aliq…"
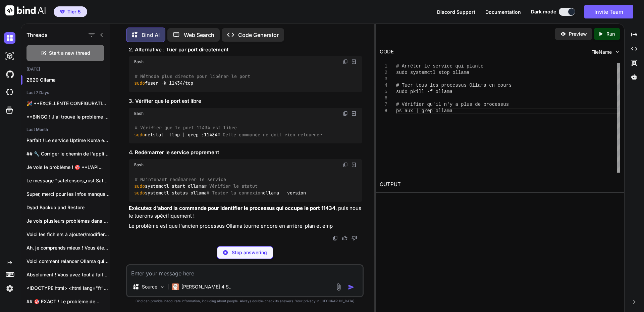
scroll to position [8941, 0]
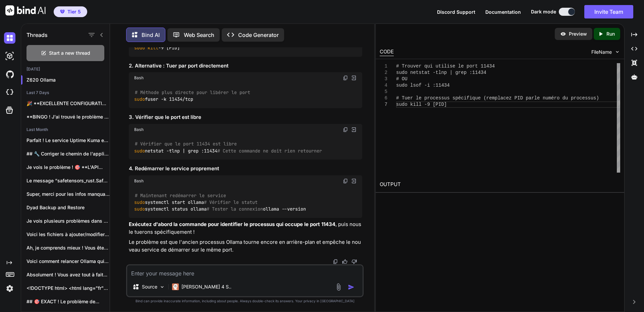
click at [345, 9] on img at bounding box center [345, 5] width 5 height 5
click at [306, 70] on h3 "2. Alternative : Tuer par port directement" at bounding box center [245, 66] width 233 height 8
click at [345, 80] on img at bounding box center [345, 77] width 5 height 5
click at [343, 132] on img at bounding box center [345, 129] width 5 height 5
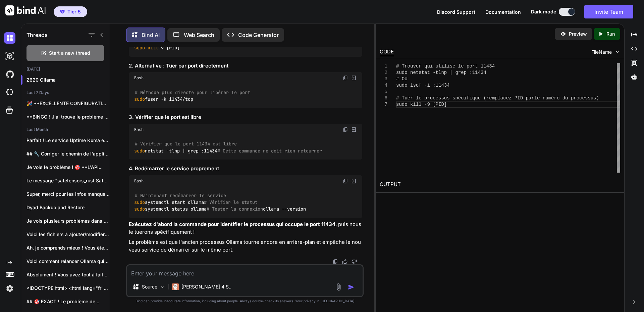
drag, startPoint x: 283, startPoint y: 215, endPoint x: 289, endPoint y: 209, distance: 8.6
click at [283, 172] on h3 "4. Redémarrer le service proprement" at bounding box center [245, 169] width 233 height 8
click at [346, 178] on img at bounding box center [345, 180] width 5 height 5
click at [185, 271] on textarea at bounding box center [244, 271] width 235 height 12
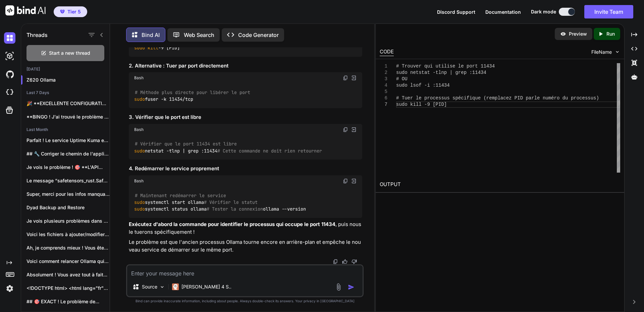
paste textarea "# Loremip dol sitamet co adip 86390 elit seddoei -temp | inci :86334 # UT labo …"
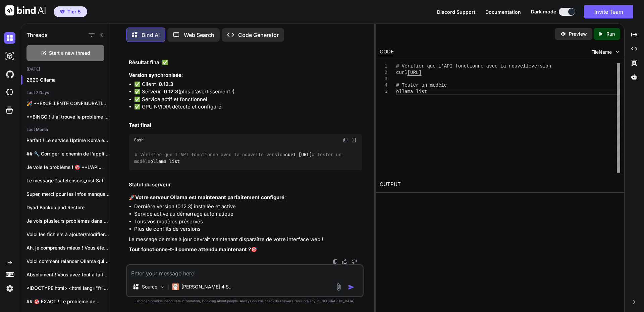
scroll to position [9532, 0]
click at [163, 271] on textarea at bounding box center [244, 271] width 235 height 12
paste textarea "Assistant IA Personnel (Open WebUI) Version: v0.6.26 (v0.6.32 disponible !) Déc…"
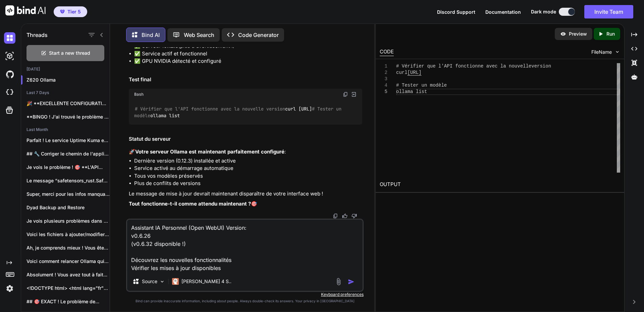
scroll to position [9545, 0]
click at [347, 97] on img at bounding box center [345, 94] width 5 height 5
click at [238, 269] on textarea "Assistant IA Personnel (Open WebUI) Version: v0.6.26 (v0.6.32 disponible !) Déc…" at bounding box center [244, 245] width 235 height 52
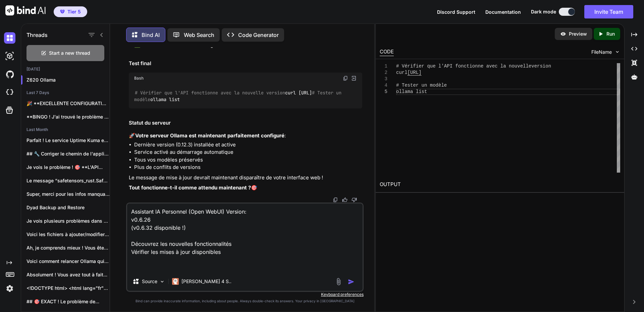
paste textarea "# Loremip dol sitamet co adip 86390 elit seddoei -temp | inci :86334 # UT labo …"
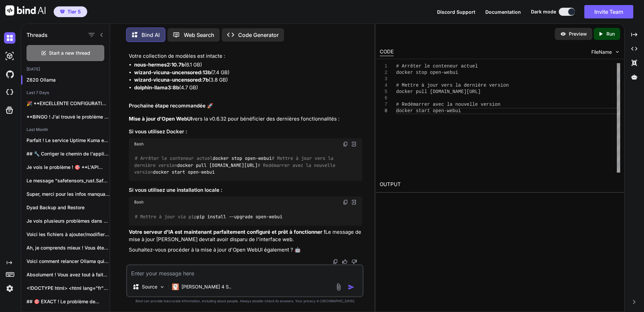
scroll to position [10085, 0]
drag, startPoint x: 169, startPoint y: 276, endPoint x: 172, endPoint y: 274, distance: 3.6
click at [170, 276] on textarea at bounding box center [244, 271] width 235 height 12
paste textarea "Échec de la récupération des modèles"
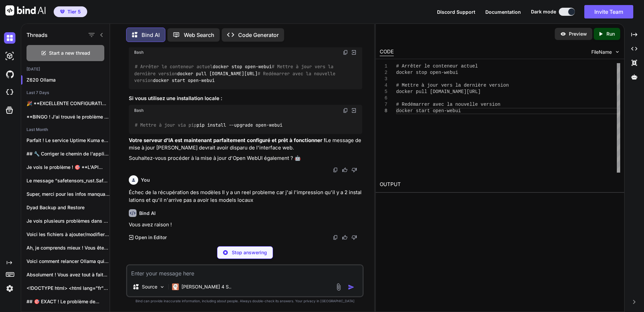
scroll to position [10366, 0]
